Goal: Task Accomplishment & Management: Manage account settings

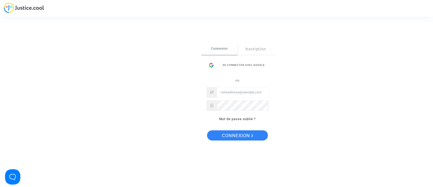
click at [235, 91] on input "Email" at bounding box center [243, 92] width 52 height 10
type input "[EMAIL_ADDRESS][DOMAIN_NAME]"
click at [239, 129] on div "Se connecter Connexion Inscription Se connecter avec Google ou [EMAIL_ADDRESS][…" at bounding box center [238, 93] width 72 height 101
click at [235, 133] on span "Connexion" at bounding box center [237, 135] width 31 height 11
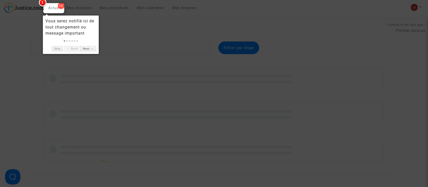
drag, startPoint x: 0, startPoint y: 0, endPoint x: 77, endPoint y: 29, distance: 82.4
click at [107, 11] on div at bounding box center [214, 93] width 428 height 187
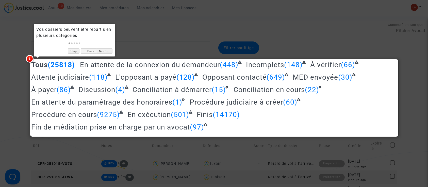
click at [106, 10] on div at bounding box center [214, 93] width 428 height 187
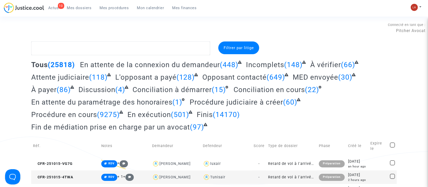
click at [119, 10] on span "Mes procédures" at bounding box center [114, 8] width 29 height 5
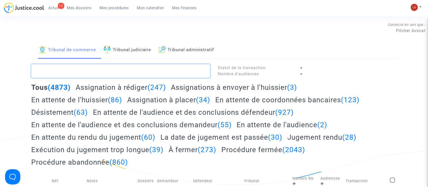
click at [97, 74] on textarea at bounding box center [120, 71] width 179 height 14
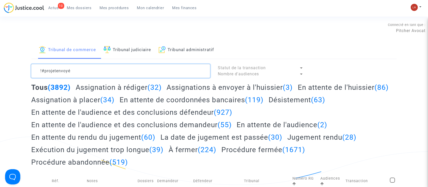
type textarea "!#projetenvoyé"
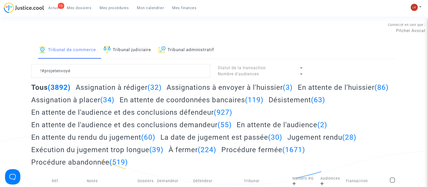
click at [96, 89] on h2 "Assignation à rédiger (32)" at bounding box center [119, 87] width 86 height 9
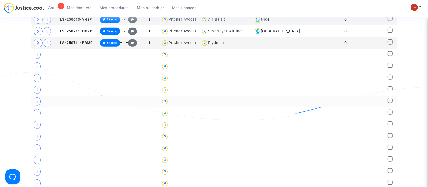
scroll to position [307, 0]
